Goal: Check status: Check status

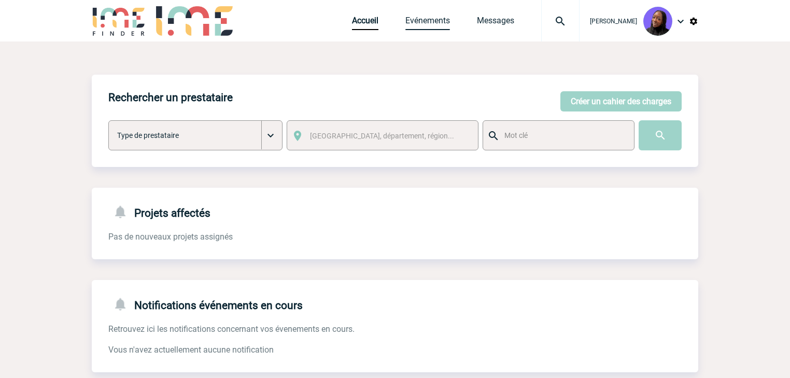
click at [431, 21] on link "Evénements" at bounding box center [427, 23] width 45 height 15
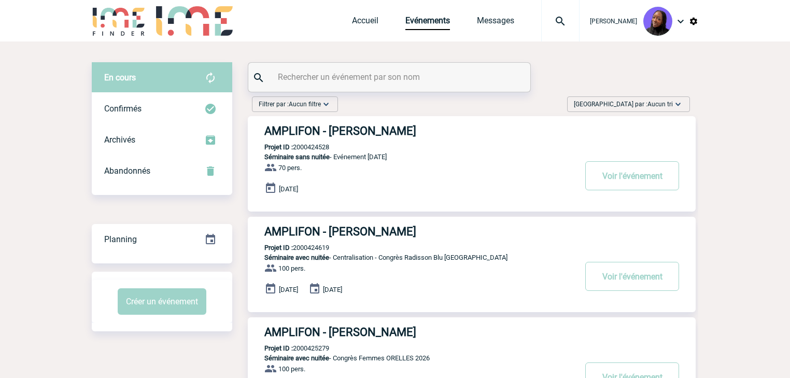
click at [361, 72] on input "text" at bounding box center [390, 76] width 231 height 15
paste input "2000425735"
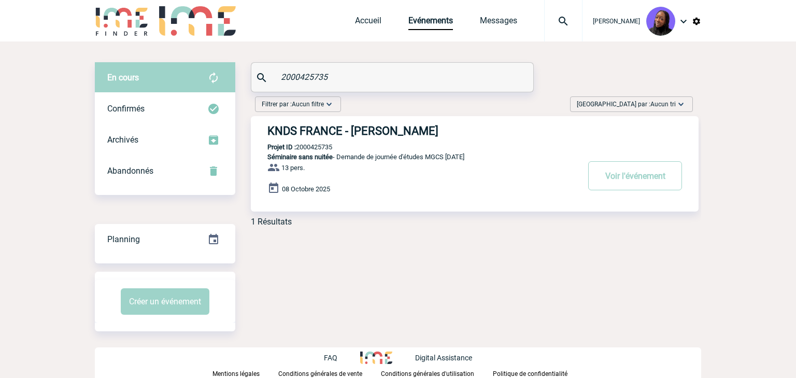
type input "2000425735"
click at [392, 131] on h3 "KNDS FRANCE - Elody BALLANGER" at bounding box center [422, 130] width 311 height 13
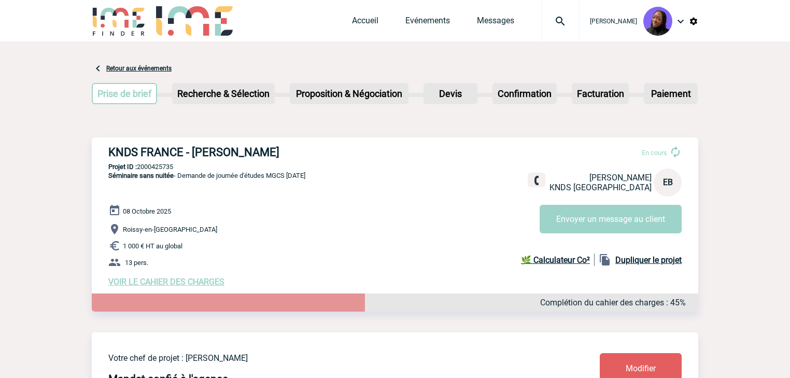
drag, startPoint x: 296, startPoint y: 152, endPoint x: 194, endPoint y: 153, distance: 101.6
click at [194, 153] on h3 "KNDS FRANCE - Elody BALLANGER" at bounding box center [263, 152] width 311 height 13
copy h3 "Elody BALLANGER"
